Goal: Task Accomplishment & Management: Manage account settings

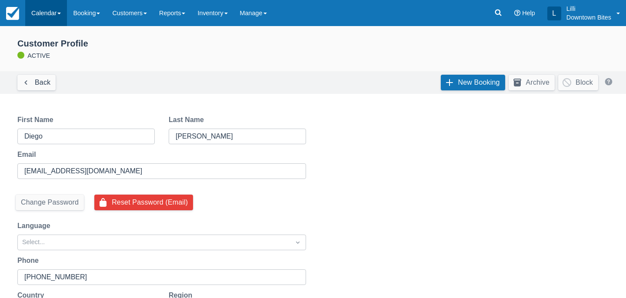
click at [42, 11] on link "Calendar" at bounding box center [46, 13] width 42 height 26
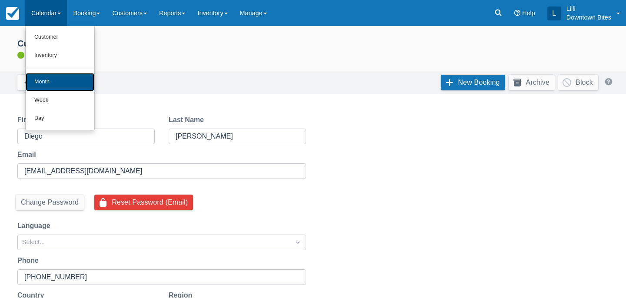
click at [42, 81] on link "Month" at bounding box center [60, 82] width 69 height 18
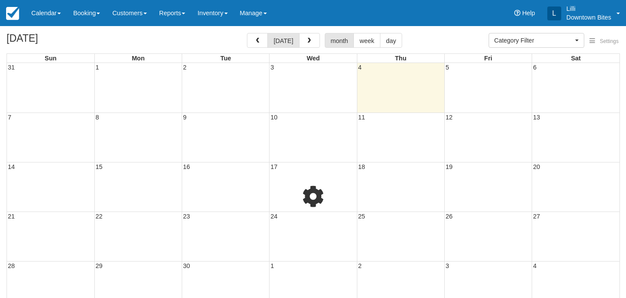
select select
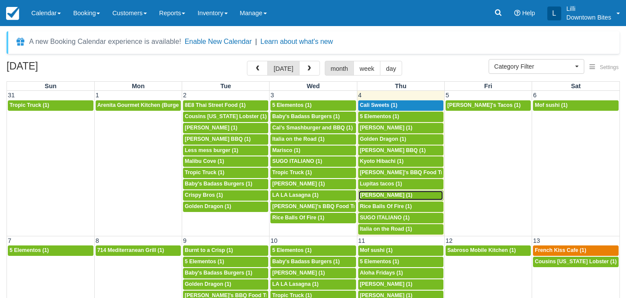
click at [374, 197] on span "Rashad Randle (1)" at bounding box center [386, 195] width 53 height 6
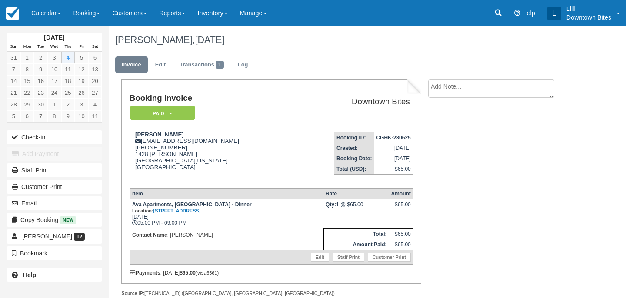
click at [434, 96] on textarea at bounding box center [491, 89] width 126 height 18
paste textarea "Need a cover for tonight Inbox Max 11:07 AM (2 hours ago) to [EMAIL_ADDRESS][DO…"
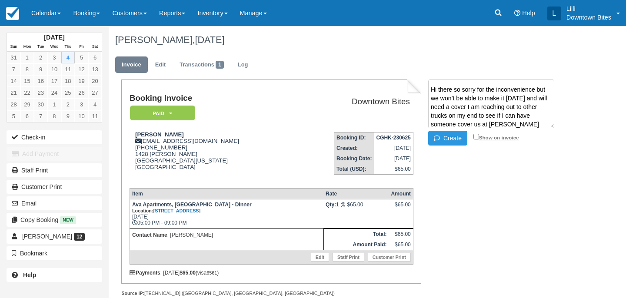
type textarea "Need a cover for tonight Inbox Max 11:07 AM (2 hours ago) to info@downtownbites…"
click at [475, 138] on input "Show on invoice" at bounding box center [476, 137] width 6 height 6
checkbox input "true"
click at [441, 138] on icon "button" at bounding box center [439, 138] width 10 height 6
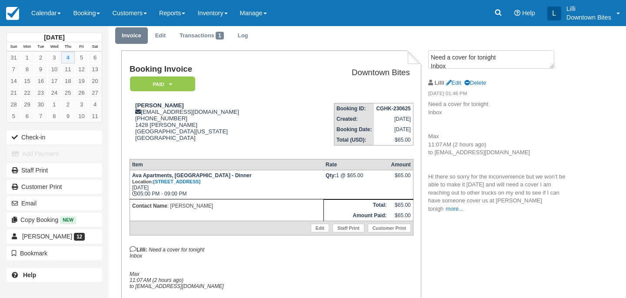
scroll to position [0, 0]
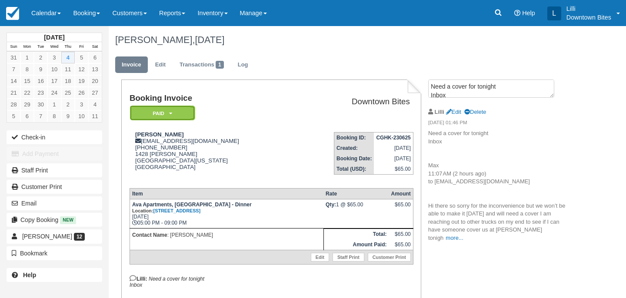
click at [187, 117] on em "Paid" at bounding box center [162, 113] width 65 height 15
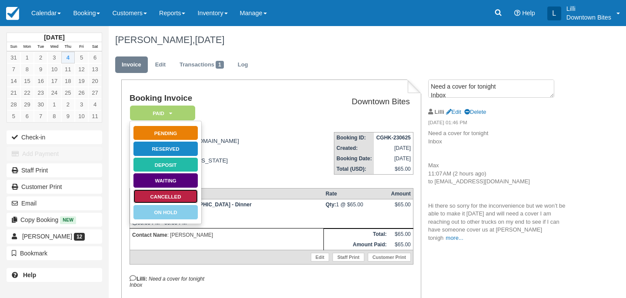
click at [178, 196] on link "Cancelled" at bounding box center [165, 196] width 65 height 15
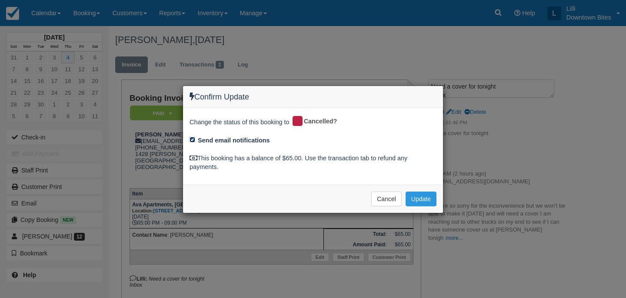
click at [193, 140] on input "Send email notifications" at bounding box center [192, 140] width 6 height 6
checkbox input "false"
click at [414, 199] on button "Update" at bounding box center [420, 199] width 31 height 15
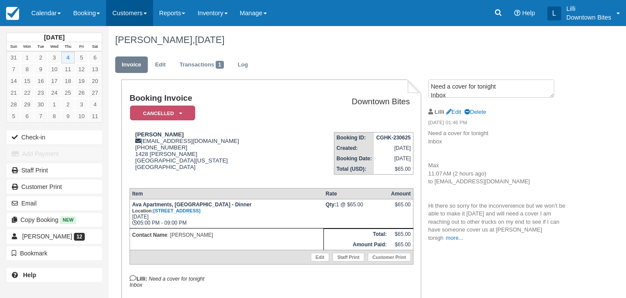
click at [131, 8] on link "Customers" at bounding box center [129, 13] width 47 height 26
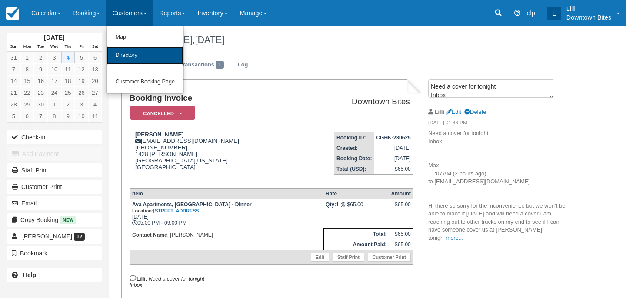
click at [128, 56] on link "Directory" at bounding box center [144, 56] width 77 height 18
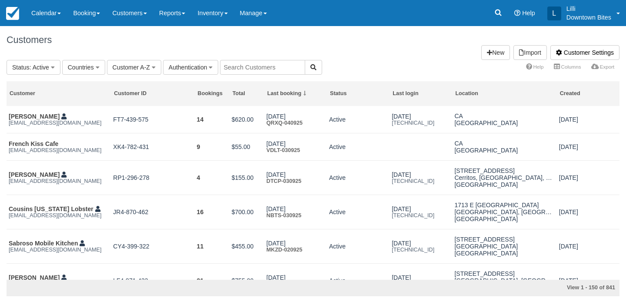
click at [250, 71] on input "text" at bounding box center [262, 67] width 85 height 15
type input "burnt"
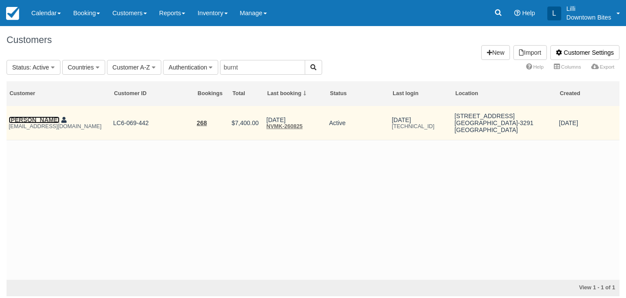
click at [27, 122] on link "Chris Menard" at bounding box center [34, 119] width 51 height 7
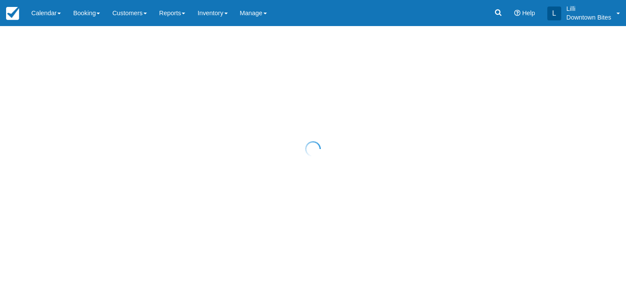
select select "50"
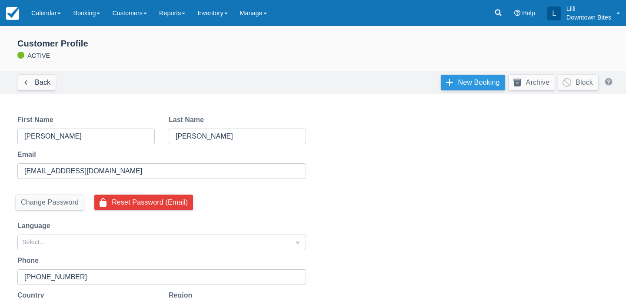
click at [462, 76] on link "New Booking" at bounding box center [473, 83] width 64 height 16
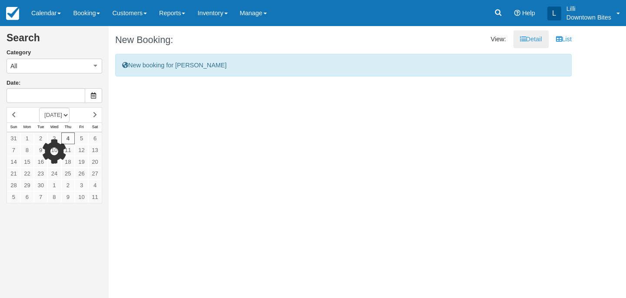
type input "[DATE]"
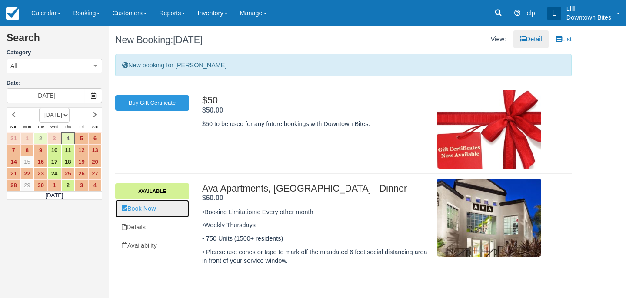
click at [145, 207] on link "Book Now" at bounding box center [152, 209] width 74 height 18
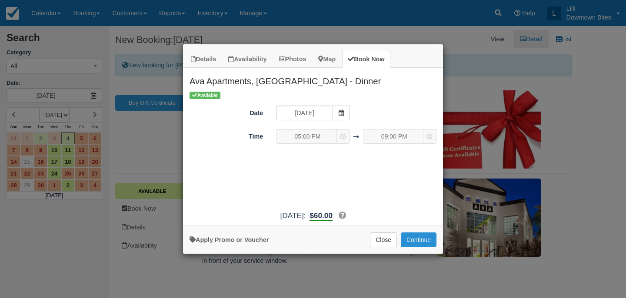
click at [419, 235] on button "Continue" at bounding box center [419, 240] width 36 height 15
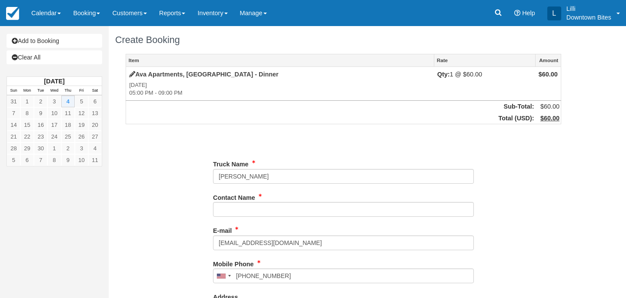
type input "(713) 562-1058"
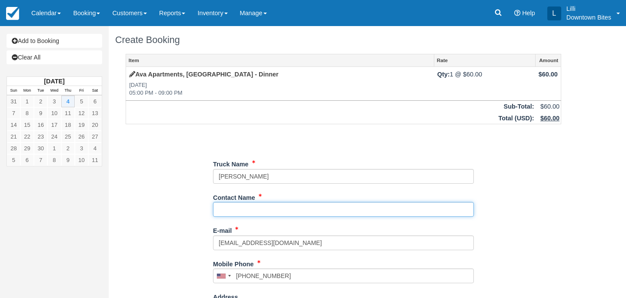
click at [263, 206] on input "Contact Name" at bounding box center [343, 209] width 261 height 15
type input "Chris Menard"
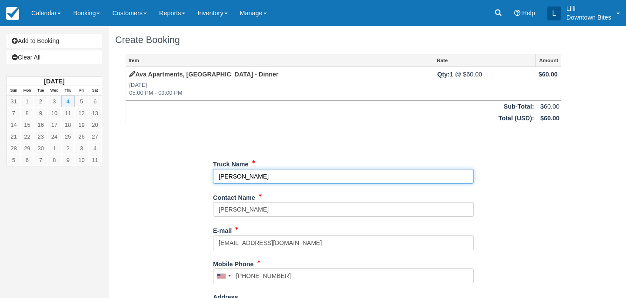
drag, startPoint x: 277, startPoint y: 173, endPoint x: 125, endPoint y: 169, distance: 152.6
click at [125, 169] on div "Item Rate Amount Ava Apartments, Burbank - Dinner Thu Sep 4, 2025 05:00 PM - 09…" at bounding box center [343, 276] width 456 height 445
type input "Burnt To A Crisp"
type input "+17135621058"
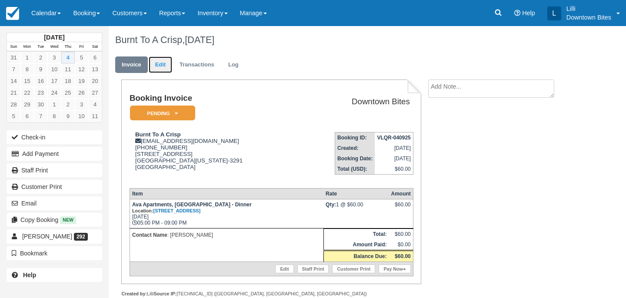
click at [159, 66] on link "Edit" at bounding box center [160, 64] width 23 height 17
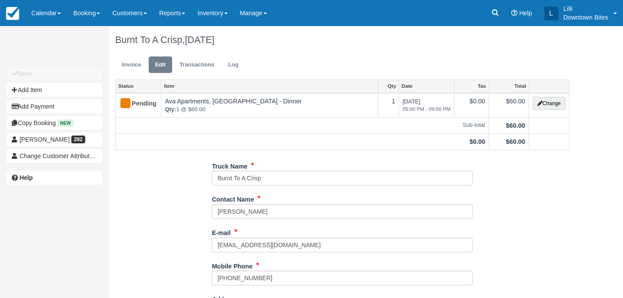
type input "[PHONE_NUMBER]"
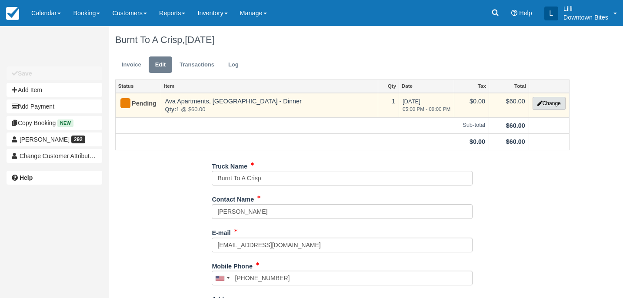
click at [549, 104] on button "Change" at bounding box center [548, 103] width 33 height 13
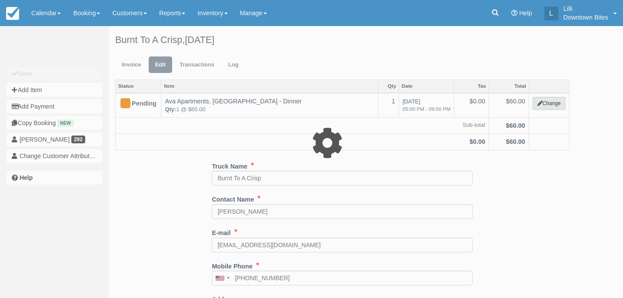
select select "2"
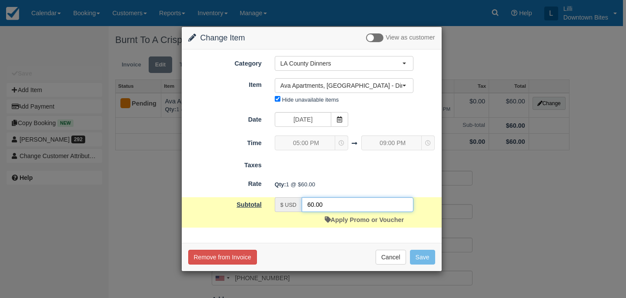
drag, startPoint x: 325, startPoint y: 205, endPoint x: 266, endPoint y: 205, distance: 58.7
click at [266, 205] on div "Subtotal $ USD 60.00 Apply Promo or Voucher" at bounding box center [312, 212] width 260 height 30
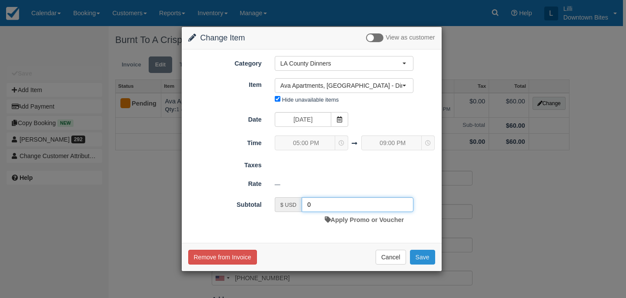
type input "0"
click at [418, 259] on button "Save" at bounding box center [422, 257] width 25 height 15
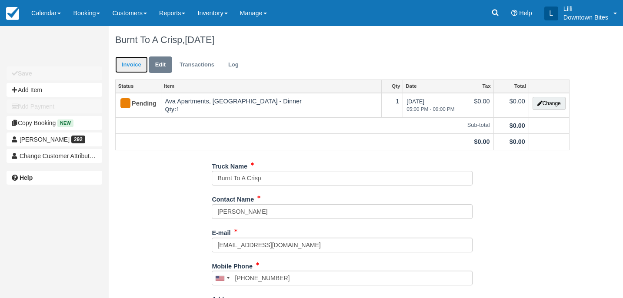
click at [136, 67] on link "Invoice" at bounding box center [131, 64] width 33 height 17
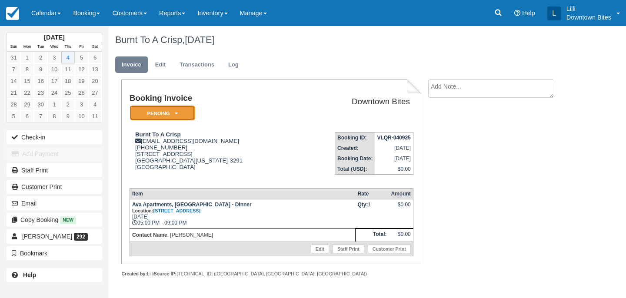
click at [148, 113] on em "Pending" at bounding box center [162, 113] width 65 height 15
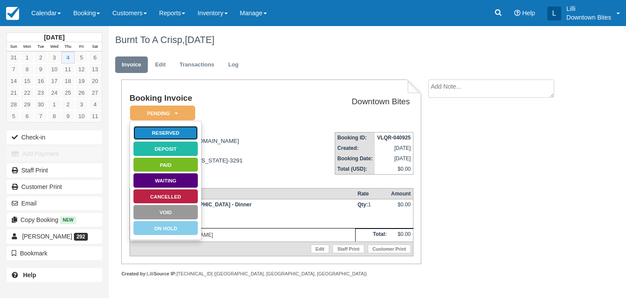
click at [164, 136] on link "Reserved" at bounding box center [165, 133] width 65 height 15
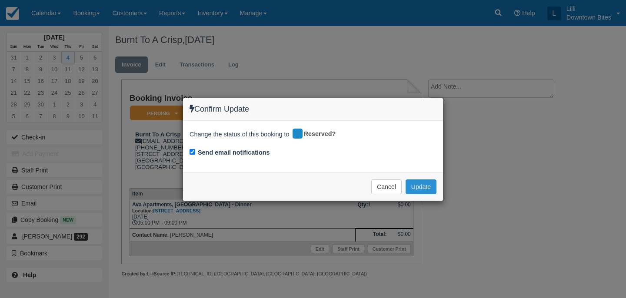
click at [424, 188] on button "Update" at bounding box center [420, 186] width 31 height 15
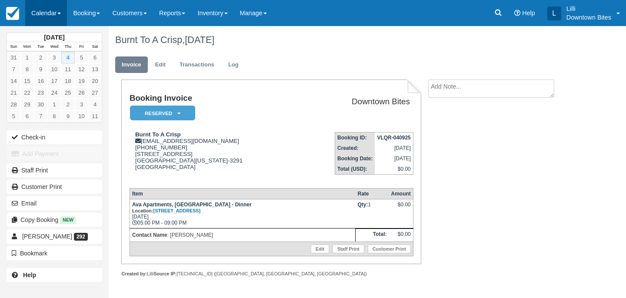
click at [55, 15] on link "Calendar" at bounding box center [46, 13] width 42 height 26
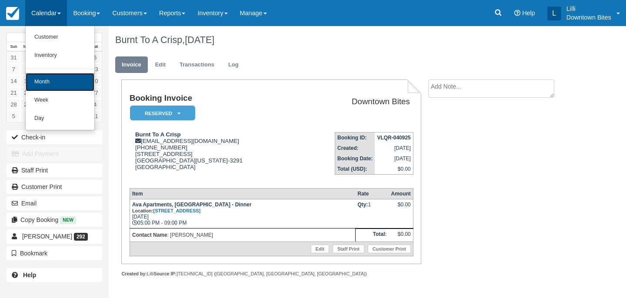
click at [62, 83] on link "Month" at bounding box center [60, 82] width 69 height 18
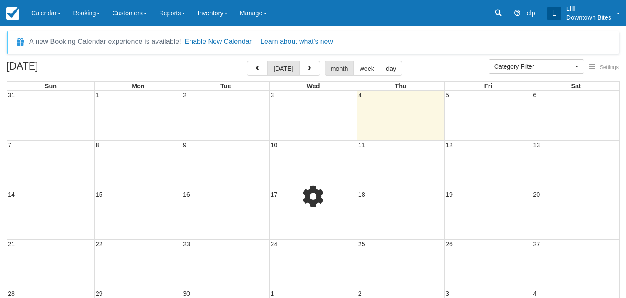
select select
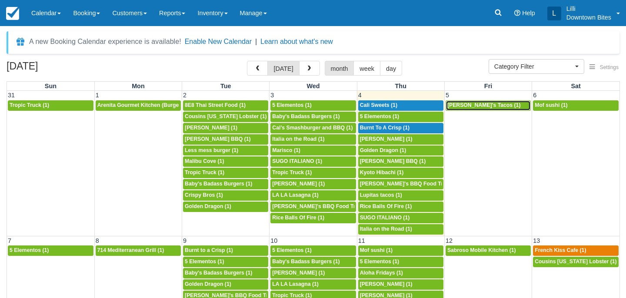
click at [480, 104] on span "[PERSON_NAME]'s Tacos (1)" at bounding box center [483, 105] width 73 height 6
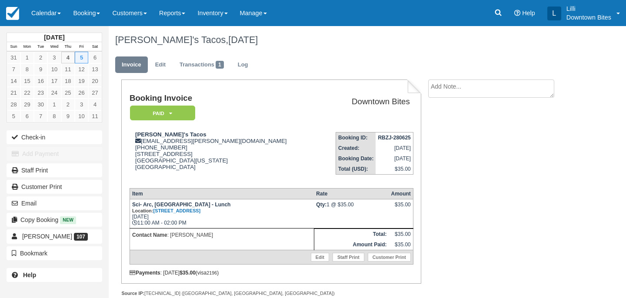
click at [468, 86] on textarea at bounding box center [491, 89] width 126 height 18
paste textarea "Cover Sci Arc 9/5 External Inbox Bryan Pompa 12:10 PM (1 hour ago) to me, Bison…"
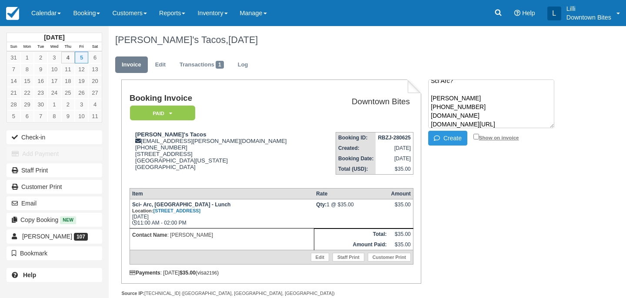
type textarea "Cover Sci Arc 9/5 External Inbox Bryan Pompa 12:10 PM (1 hour ago) to me, Bison…"
click at [475, 136] on input "Show on invoice" at bounding box center [476, 137] width 6 height 6
checkbox input "true"
click at [448, 138] on button "Create" at bounding box center [447, 138] width 39 height 15
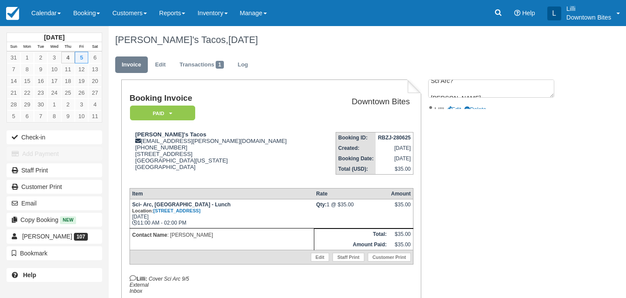
scroll to position [0, 0]
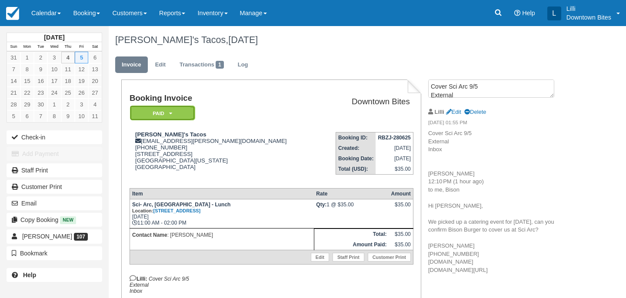
click at [190, 120] on em "Paid" at bounding box center [162, 113] width 65 height 15
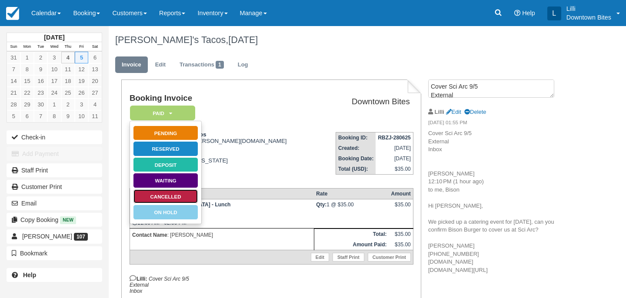
click at [184, 196] on link "Cancelled" at bounding box center [165, 196] width 65 height 15
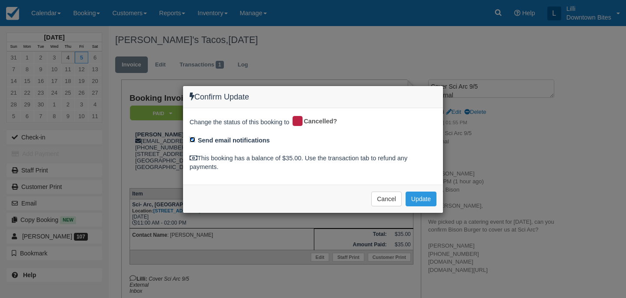
click at [193, 141] on input "Send email notifications" at bounding box center [192, 140] width 6 height 6
checkbox input "false"
click at [427, 200] on button "Update" at bounding box center [420, 199] width 31 height 15
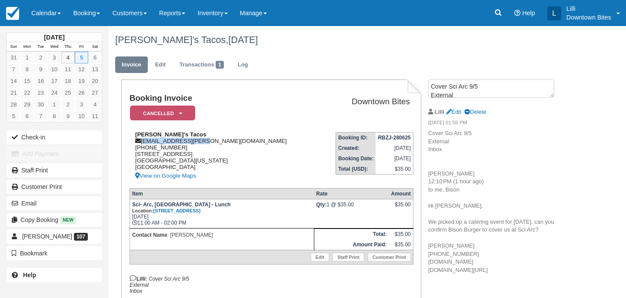
drag, startPoint x: 219, startPoint y: 143, endPoint x: 141, endPoint y: 144, distance: 77.8
click at [141, 144] on div "Lupita's Tacos p91.bryan@gmail.com 1 (562) 499-9632 2731 tweedy blvd South gate…" at bounding box center [225, 156] width 190 height 50
copy div "p91.bryan@gmail.com"
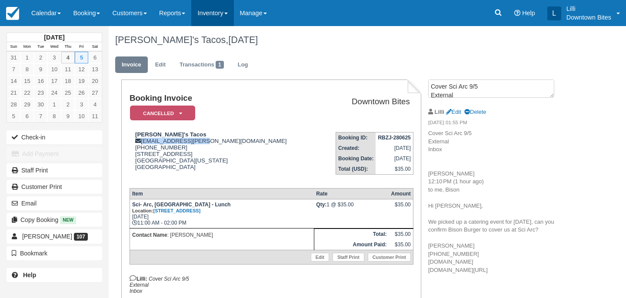
click at [217, 17] on link "Inventory" at bounding box center [212, 13] width 42 height 26
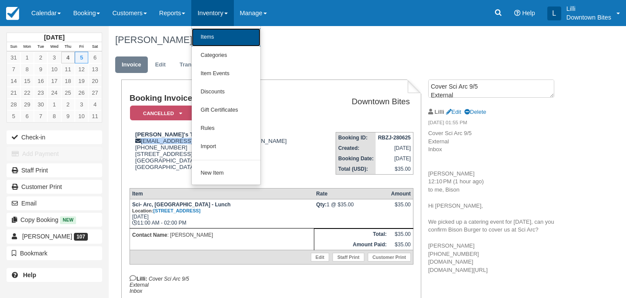
click at [218, 39] on link "Items" at bounding box center [226, 37] width 69 height 18
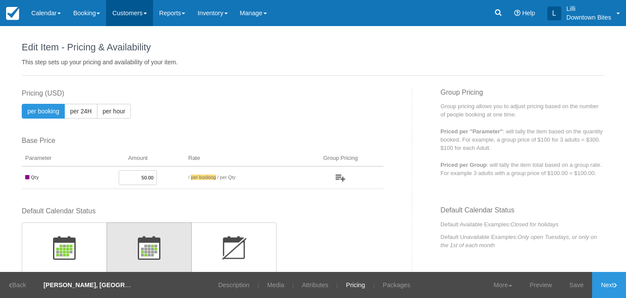
scroll to position [164, 0]
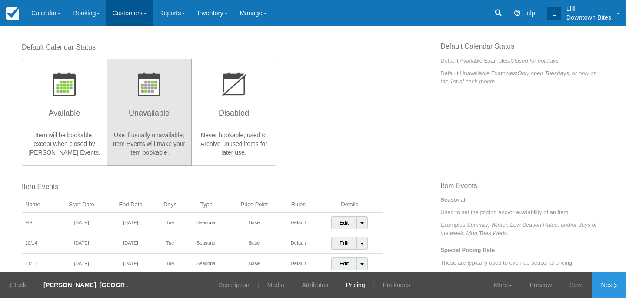
click at [129, 12] on link "Customers" at bounding box center [129, 13] width 47 height 26
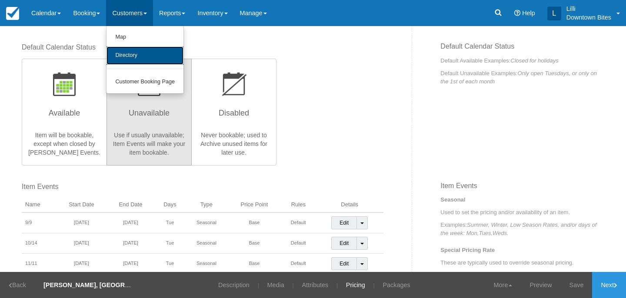
click at [127, 59] on link "Directory" at bounding box center [144, 56] width 77 height 18
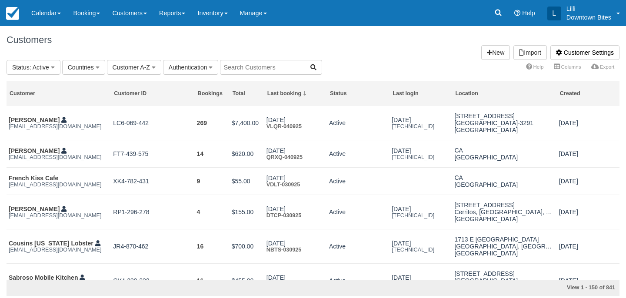
click at [247, 66] on input "text" at bounding box center [262, 67] width 85 height 15
type input "bison"
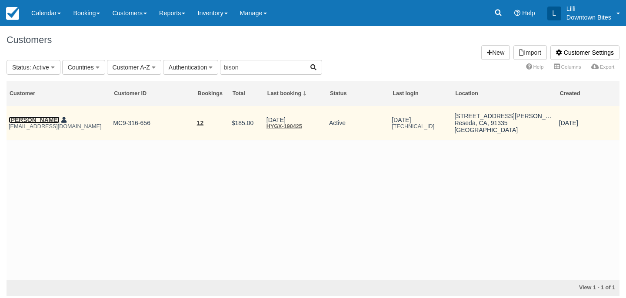
click at [32, 120] on link "Essie zandi" at bounding box center [34, 119] width 51 height 7
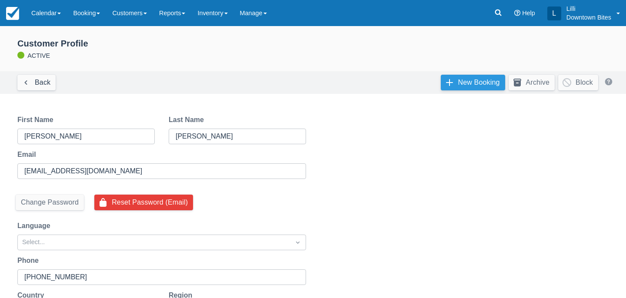
click at [480, 79] on link "New Booking" at bounding box center [473, 83] width 64 height 16
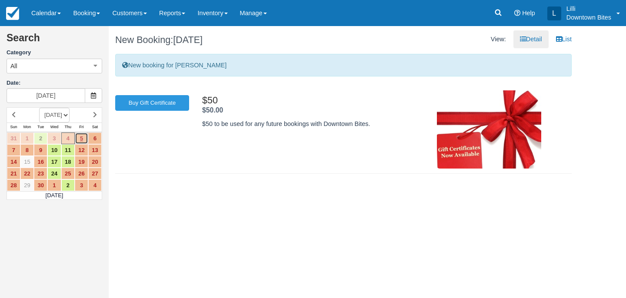
click at [83, 138] on link "5" at bounding box center [81, 139] width 13 height 12
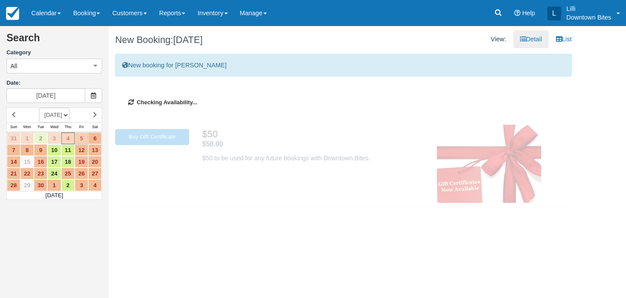
type input "[DATE]"
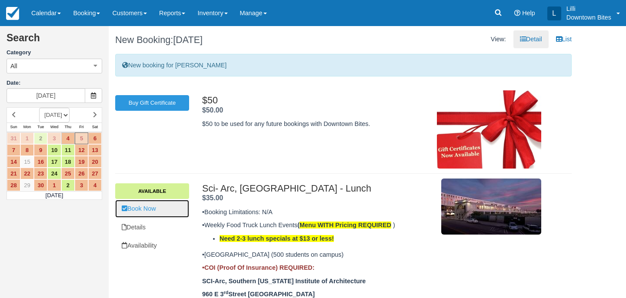
click at [146, 211] on link "Book Now" at bounding box center [152, 209] width 74 height 18
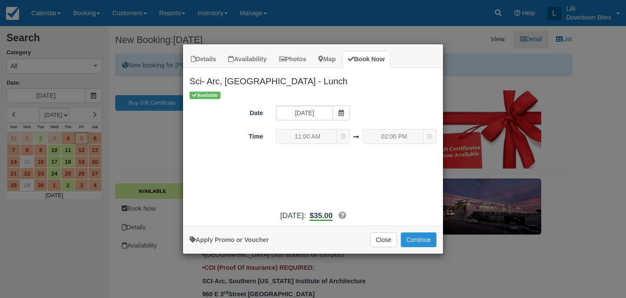
click at [414, 246] on button "Continue" at bounding box center [419, 240] width 36 height 15
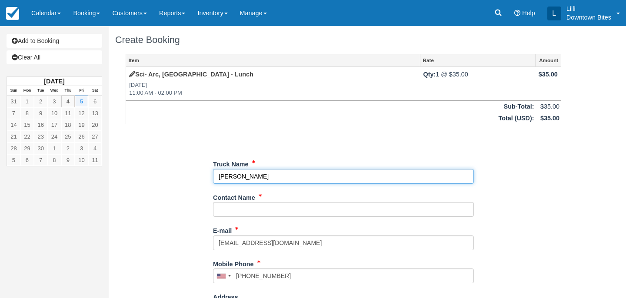
drag, startPoint x: 263, startPoint y: 177, endPoint x: 186, endPoint y: 176, distance: 77.4
click at [186, 176] on div "Item Rate Amount Sci- Arc, Los Angeles - Lunch Fri Sep 5, 2025 11:00 AM - 02:00…" at bounding box center [343, 276] width 456 height 445
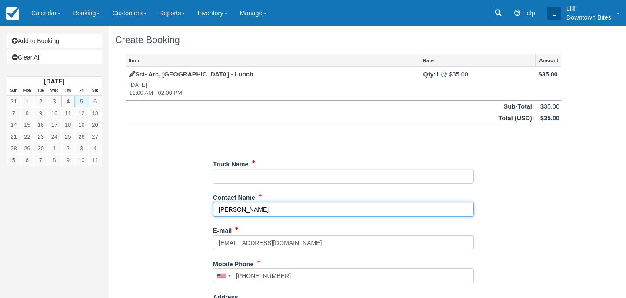
type input "[PERSON_NAME]"
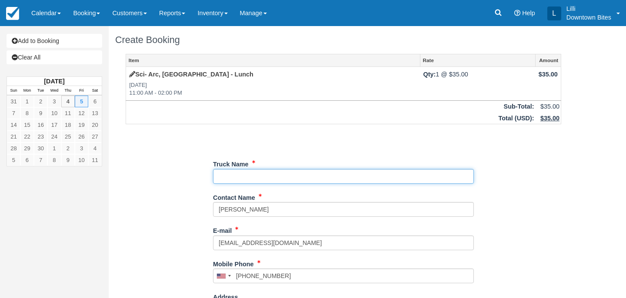
click at [246, 175] on input "Truck Name" at bounding box center [343, 176] width 261 height 15
type input "Bison Burgers"
type input "+18182615469"
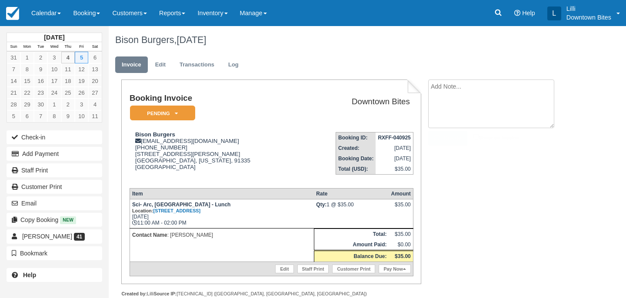
click at [452, 97] on textarea at bounding box center [491, 104] width 126 height 49
type textarea "Covering for Lupita's"
click at [477, 135] on input "Show on invoice" at bounding box center [476, 137] width 6 height 6
checkbox input "true"
click at [459, 135] on button "Create" at bounding box center [447, 138] width 39 height 15
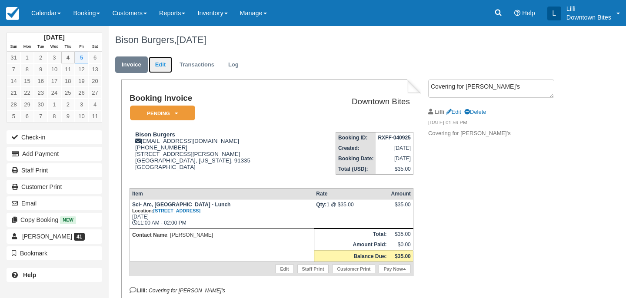
click at [160, 66] on link "Edit" at bounding box center [160, 64] width 23 height 17
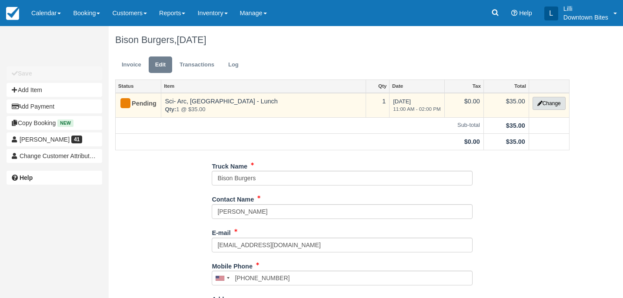
click at [540, 107] on button "Change" at bounding box center [548, 103] width 33 height 13
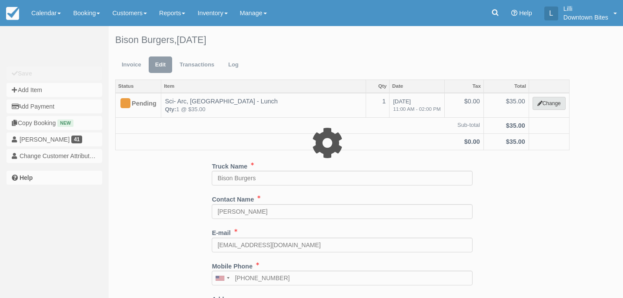
select select "9"
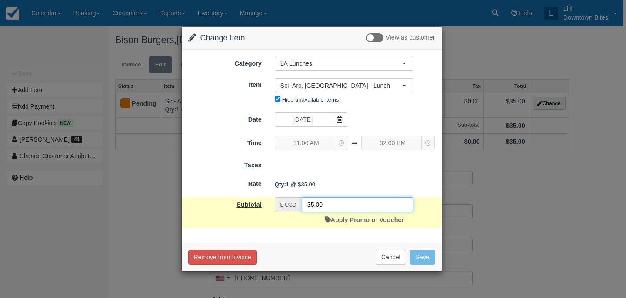
drag, startPoint x: 328, startPoint y: 205, endPoint x: 223, endPoint y: 199, distance: 104.9
click at [223, 199] on div "Subtotal $ USD 35.00 Apply Promo or Voucher" at bounding box center [312, 212] width 260 height 30
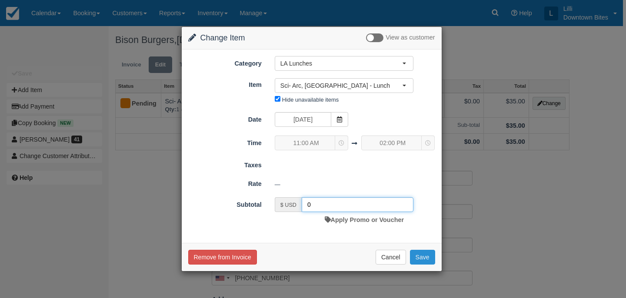
type input "0"
click at [427, 258] on button "Save" at bounding box center [422, 257] width 25 height 15
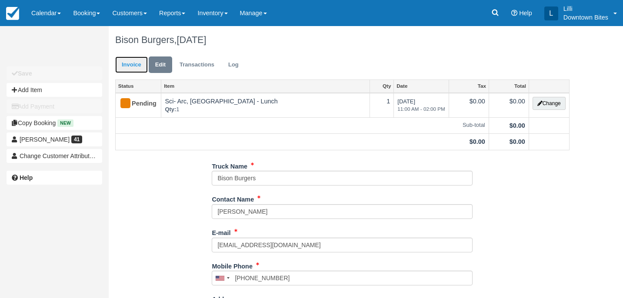
click at [125, 64] on link "Invoice" at bounding box center [131, 64] width 33 height 17
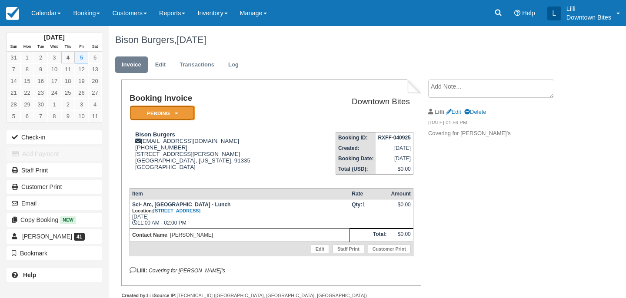
click at [159, 111] on em "Pending" at bounding box center [162, 113] width 65 height 15
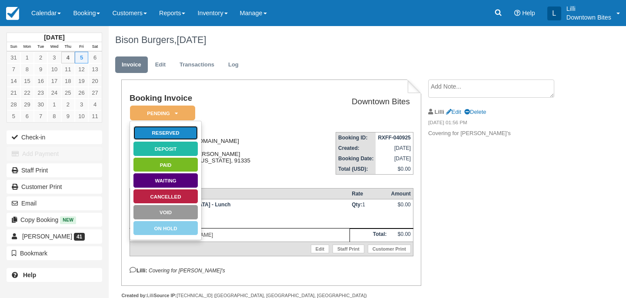
click at [173, 132] on link "Reserved" at bounding box center [165, 133] width 65 height 15
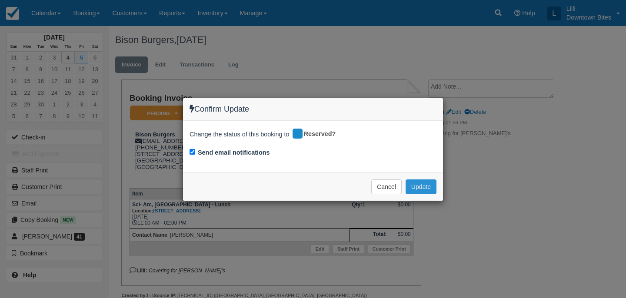
click at [412, 187] on button "Update" at bounding box center [420, 186] width 31 height 15
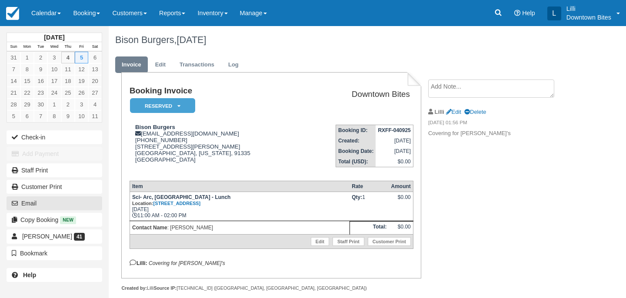
click at [32, 205] on button "Email" at bounding box center [55, 203] width 96 height 14
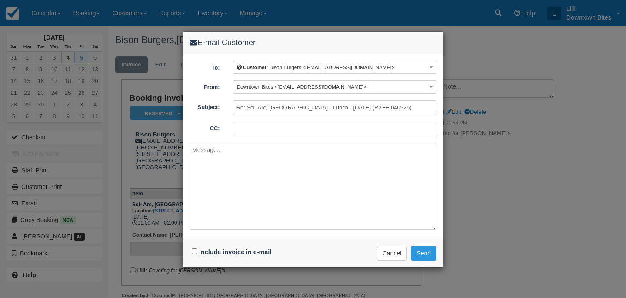
click at [251, 126] on input "CC:" at bounding box center [334, 129] width 203 height 15
paste input "p91.bryan@gmail.com"
type input "lilli@downtownbites.com; p91.bryan@gmail.com"
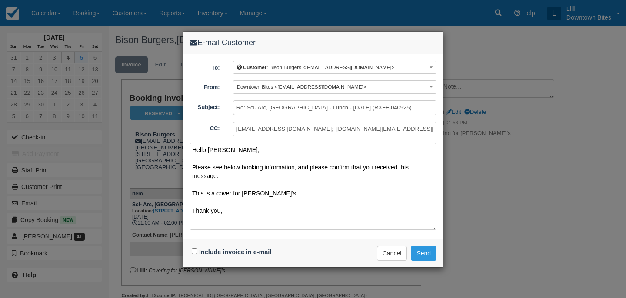
type textarea "Hello Essie, Please see below booking information, and please confirm that you …"
click at [194, 249] on input "Include invoice in e-mail" at bounding box center [195, 252] width 6 height 6
checkbox input "true"
click at [437, 249] on div "Include invoice in e-mail Delivering e-mail ... Cancel Send" at bounding box center [313, 253] width 260 height 28
click at [429, 249] on button "Send" at bounding box center [424, 253] width 26 height 15
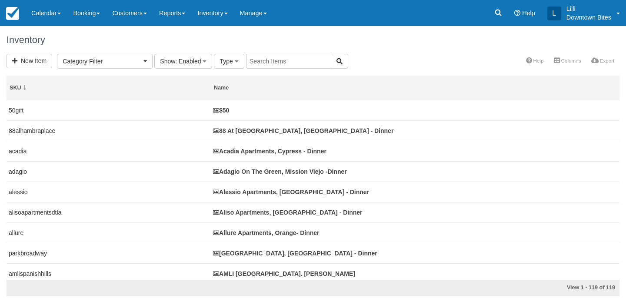
select select
click at [301, 61] on input "text" at bounding box center [288, 61] width 85 height 15
type input "casa grande"
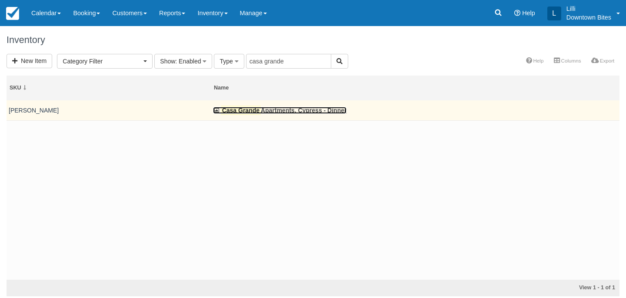
click at [279, 113] on link "Casa Grande Apartments, Cypress - Dinner" at bounding box center [279, 110] width 133 height 7
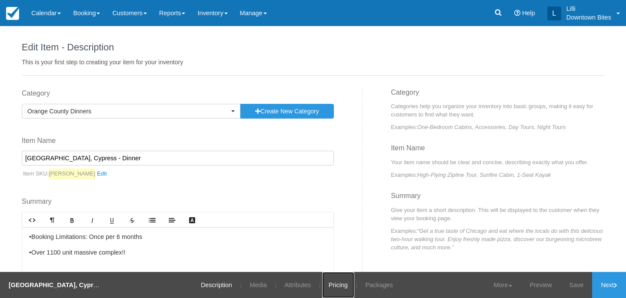
click at [336, 285] on link "Pricing" at bounding box center [338, 285] width 32 height 26
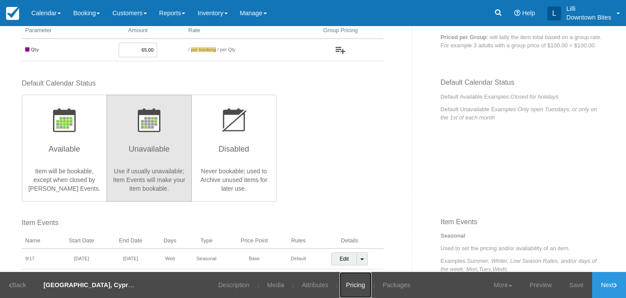
scroll to position [130, 0]
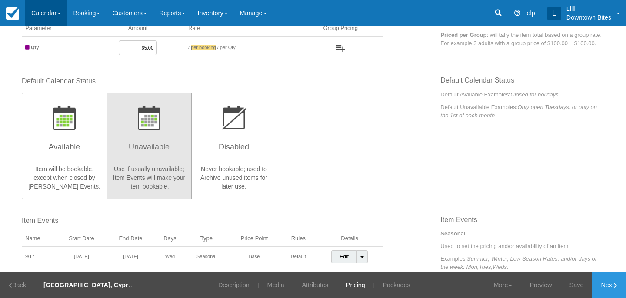
click at [54, 13] on link "Calendar" at bounding box center [46, 13] width 42 height 26
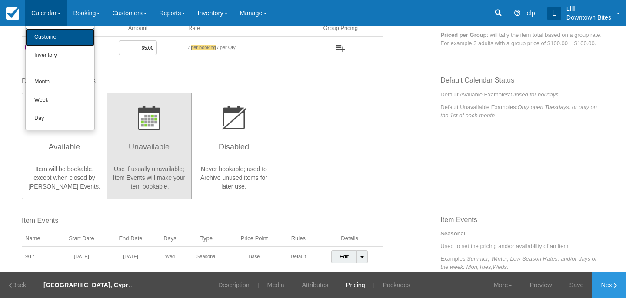
click at [54, 37] on link "Customer" at bounding box center [60, 37] width 69 height 18
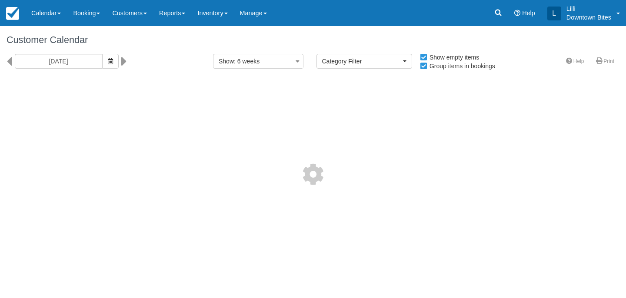
select select
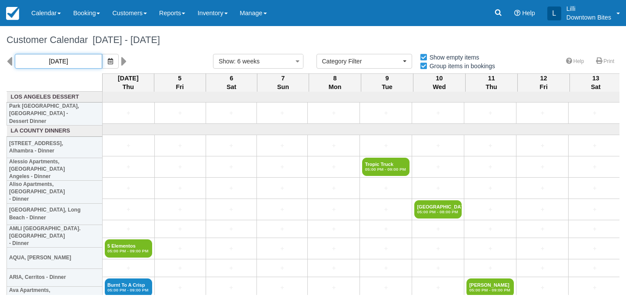
click at [55, 55] on input "[DATE]" at bounding box center [58, 61] width 87 height 15
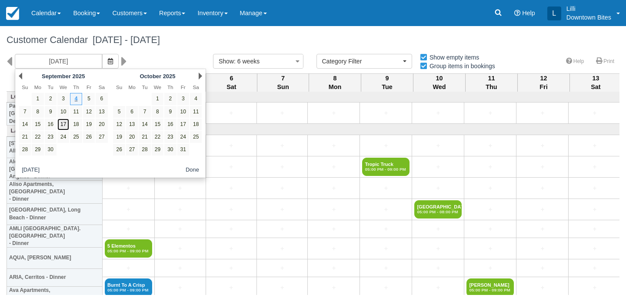
click at [63, 124] on link "17" at bounding box center [63, 125] width 12 height 12
type input "[DATE]"
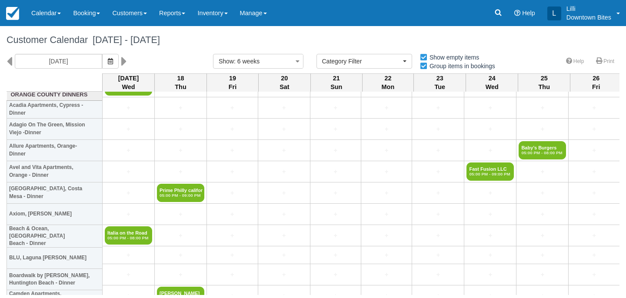
scroll to position [1454, 0]
